Goal: Information Seeking & Learning: Learn about a topic

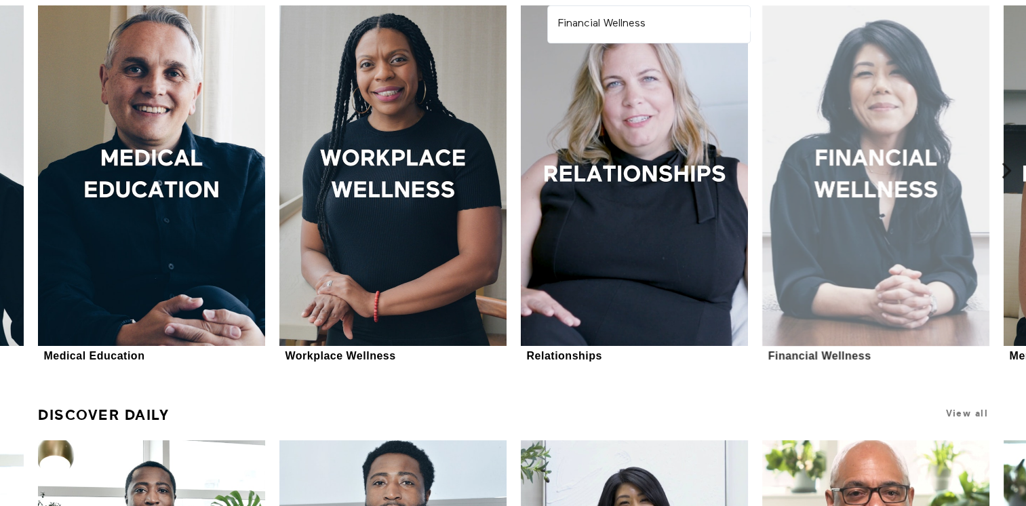
scroll to position [610, 0]
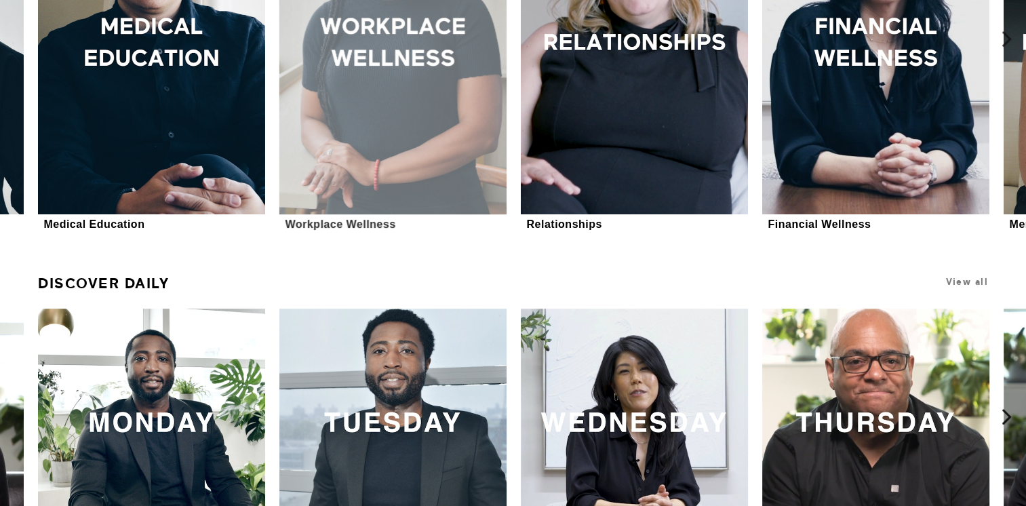
click at [399, 130] on div at bounding box center [392, 44] width 227 height 340
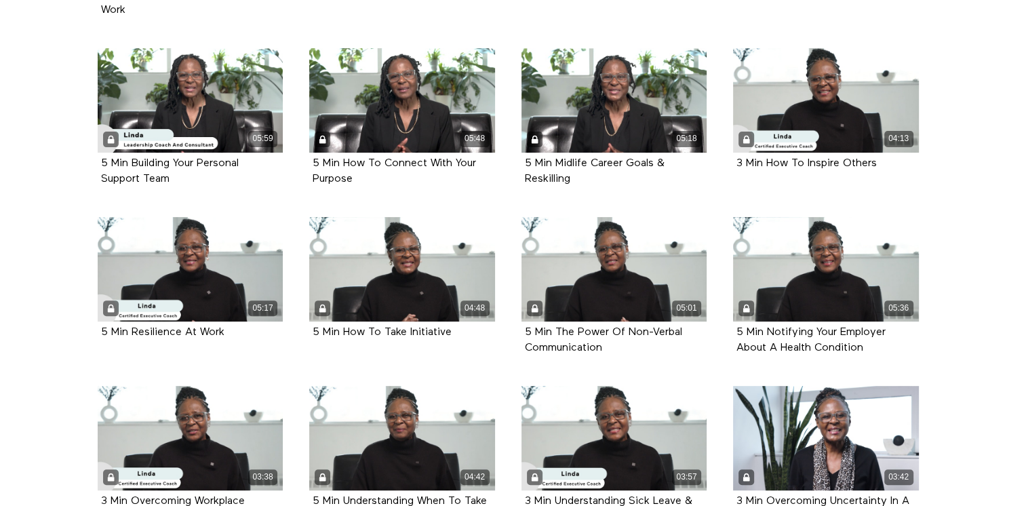
scroll to position [610, 0]
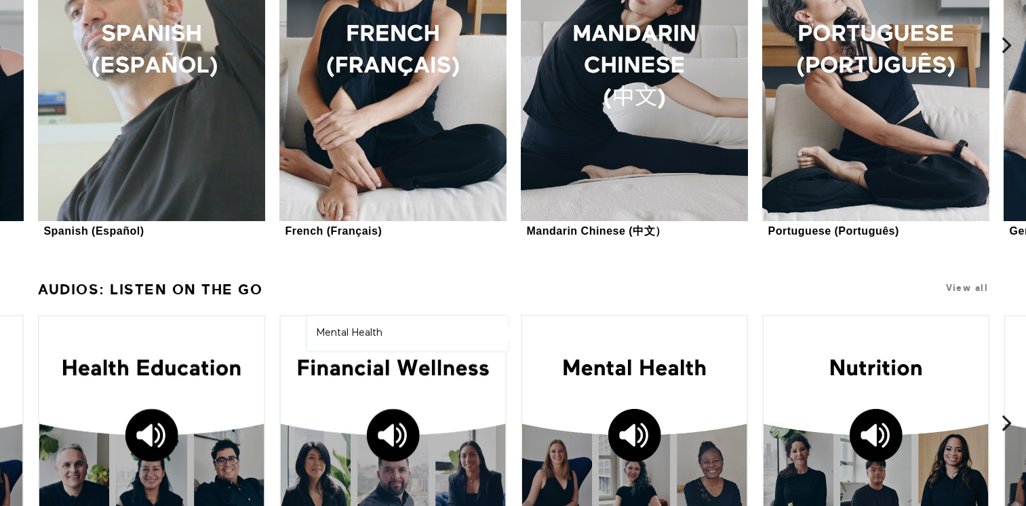
scroll to position [1472, 0]
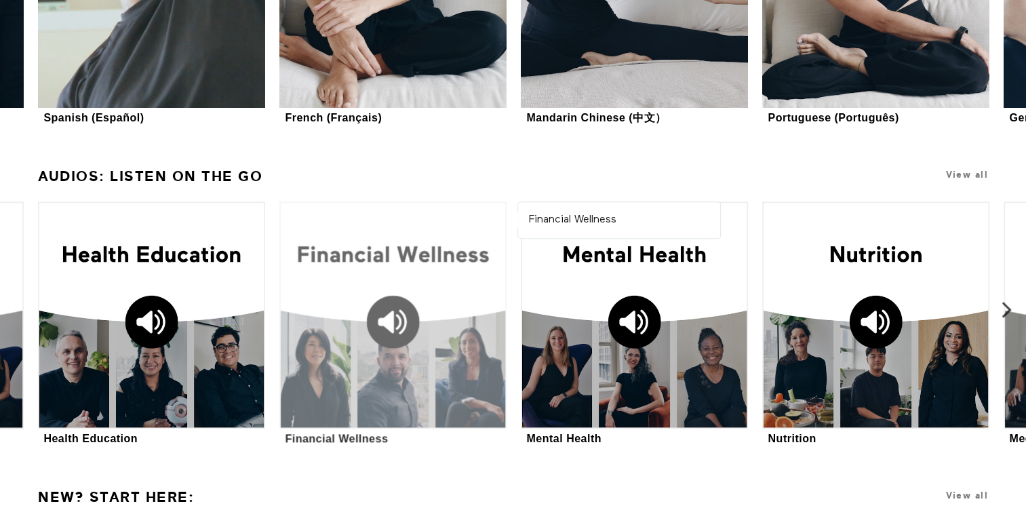
click at [315, 321] on div at bounding box center [392, 314] width 227 height 227
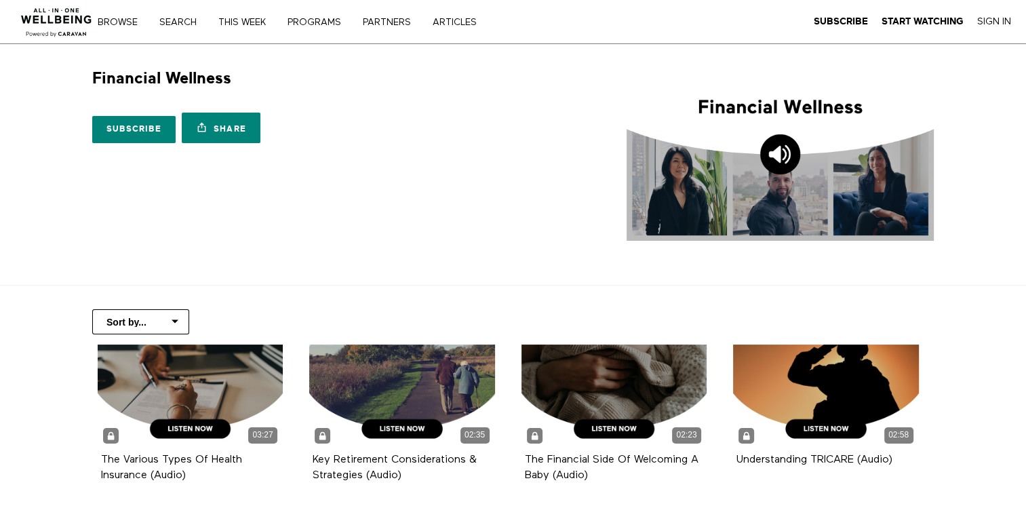
click at [169, 322] on select "Sort by... Alphabetical Release date" at bounding box center [140, 321] width 97 height 25
click at [330, 260] on section "Financial Wellness Subscribe Share Share with your friends https://app.allinone…" at bounding box center [513, 164] width 1026 height 241
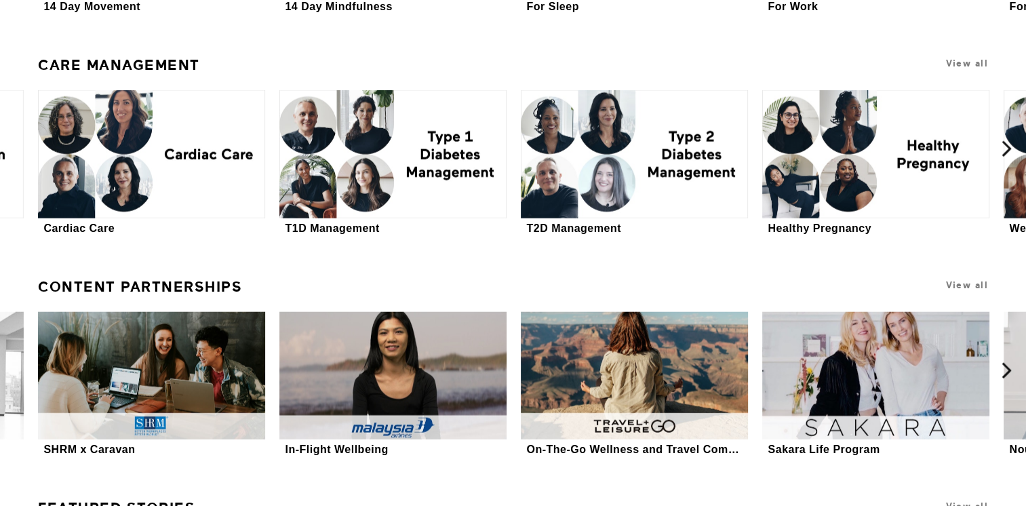
scroll to position [3136, 0]
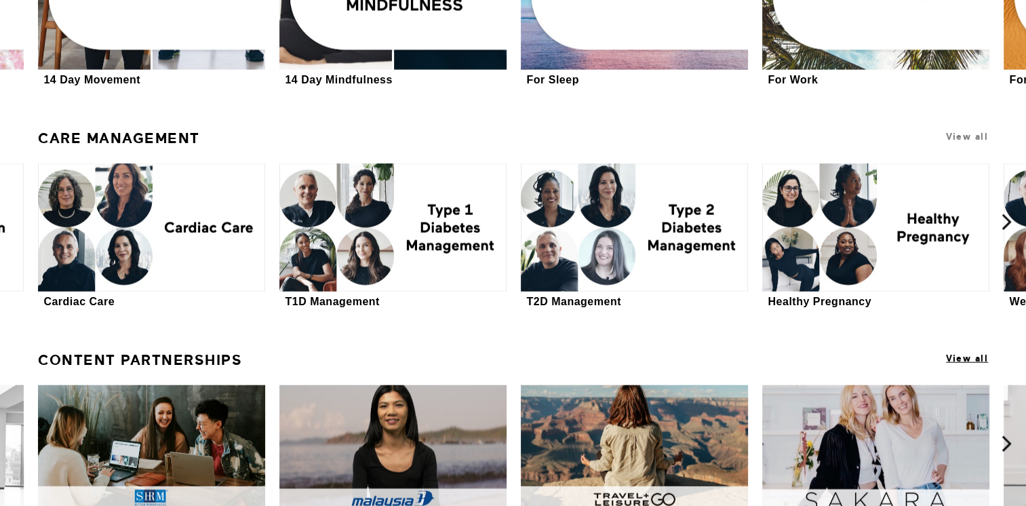
click at [951, 362] on span "View all" at bounding box center [967, 358] width 42 height 10
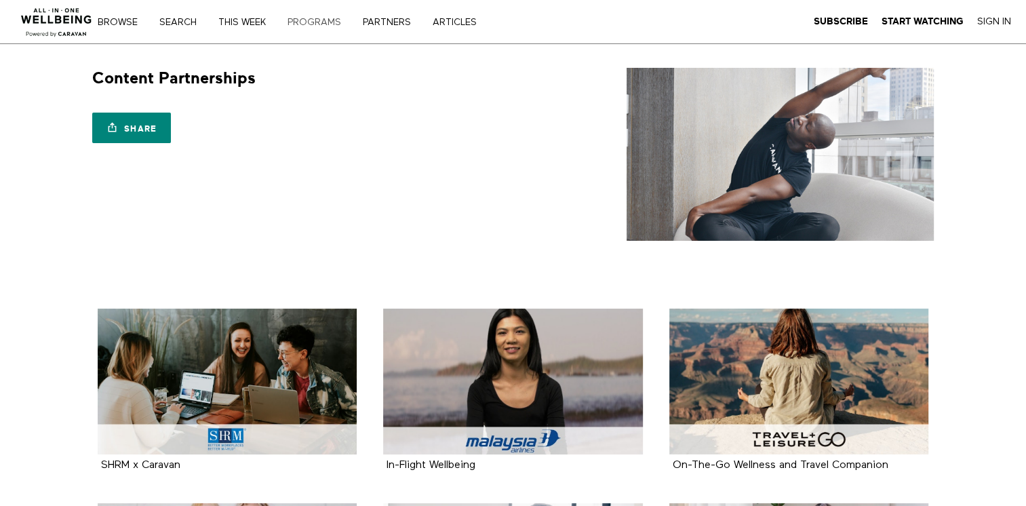
click at [308, 20] on link "PROGRAMS" at bounding box center [319, 22] width 73 height 9
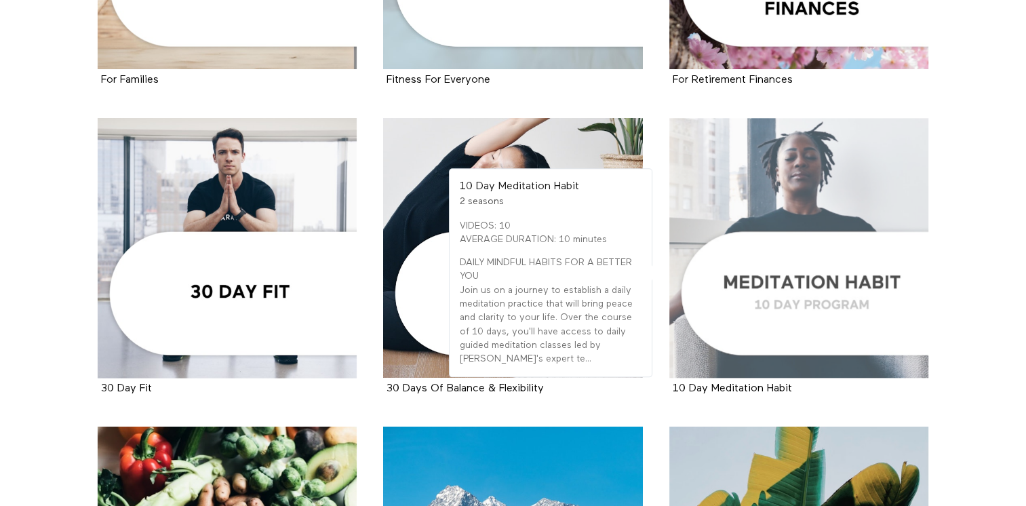
scroll to position [1695, 0]
